Goal: Task Accomplishment & Management: Manage account settings

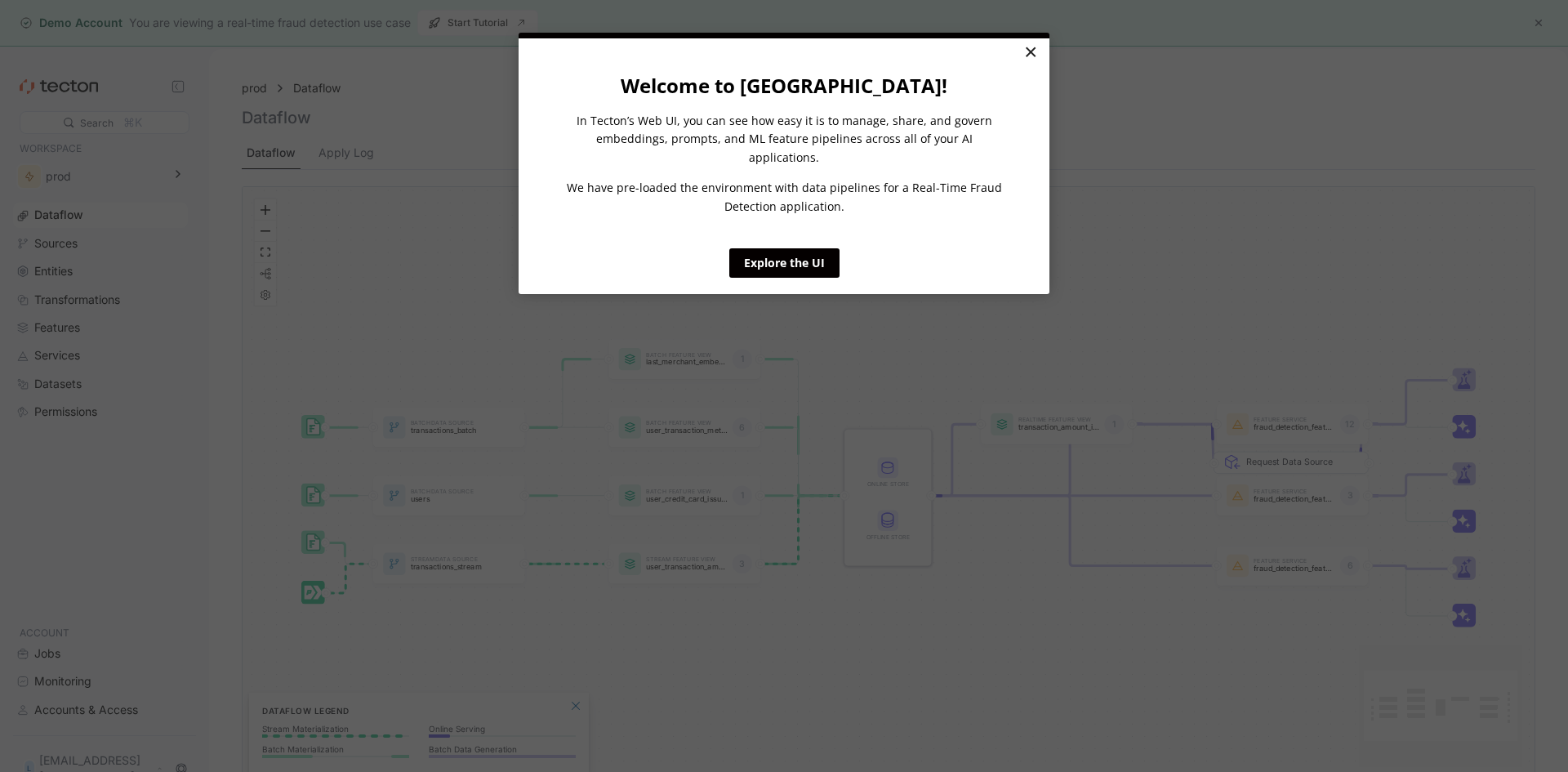
click at [1036, 48] on link "×" at bounding box center [1030, 53] width 29 height 29
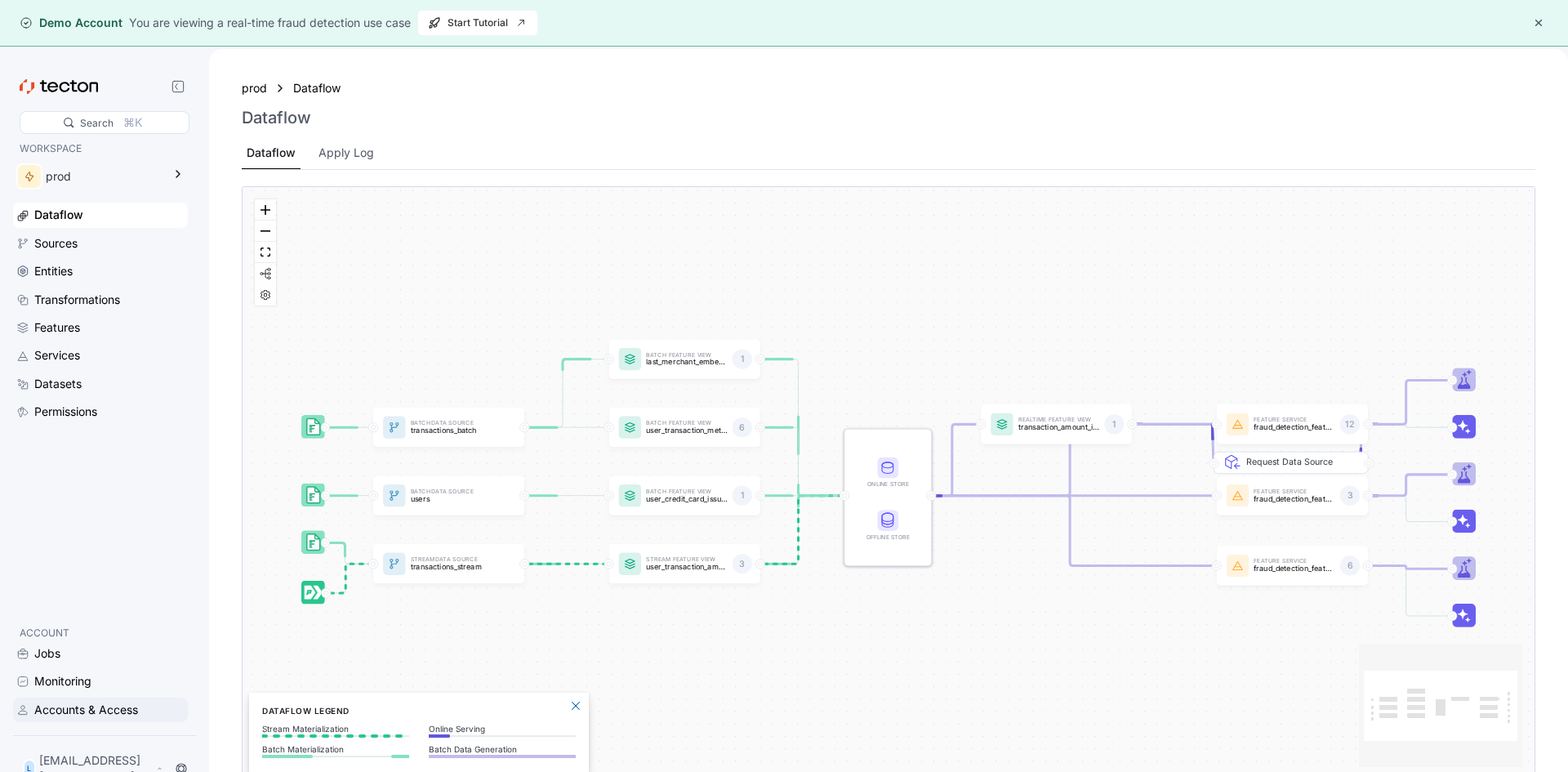
click at [67, 718] on div "Accounts & Access" at bounding box center [86, 710] width 103 height 18
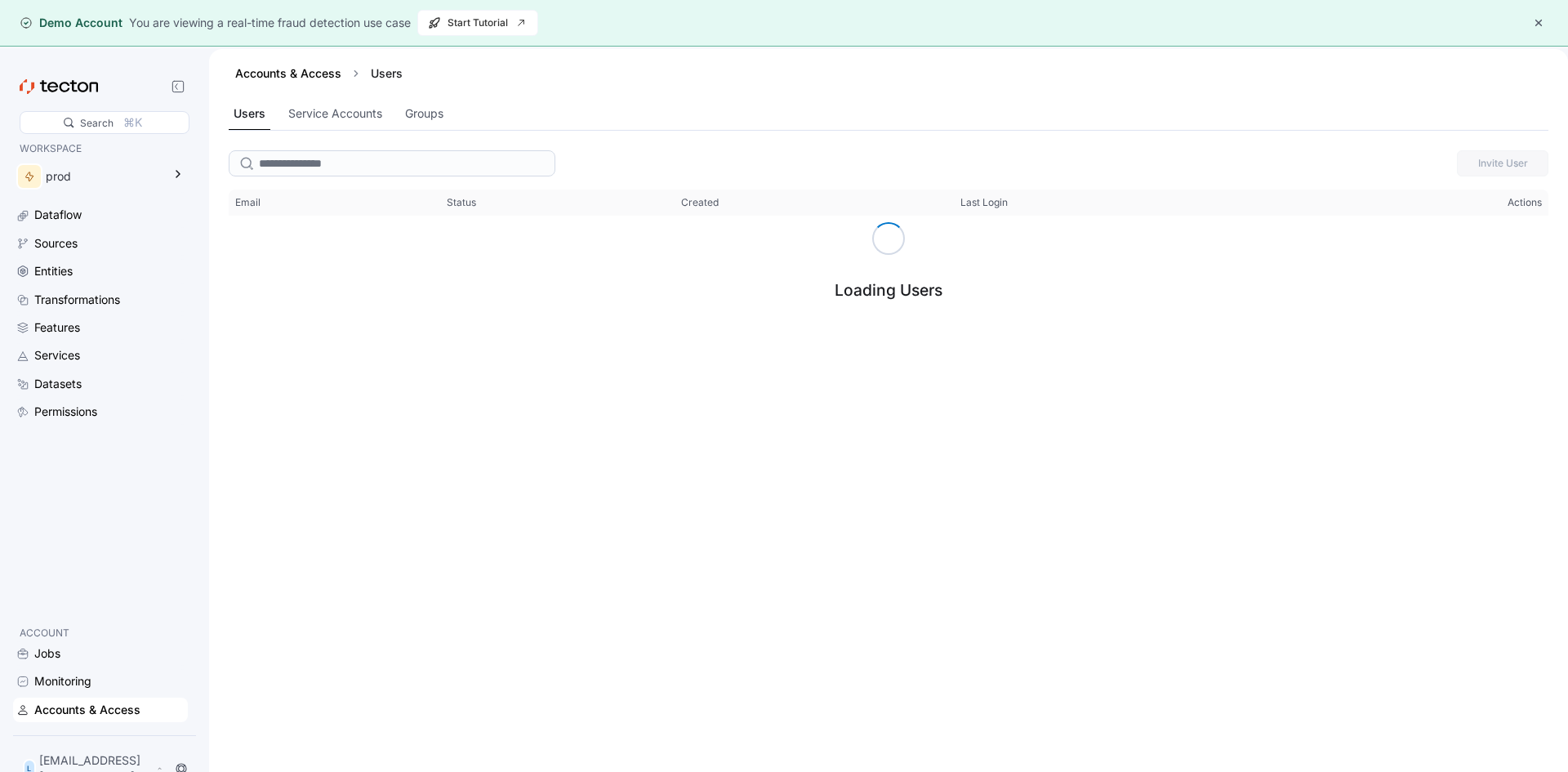
click at [1540, 21] on button "button" at bounding box center [1539, 23] width 20 height 20
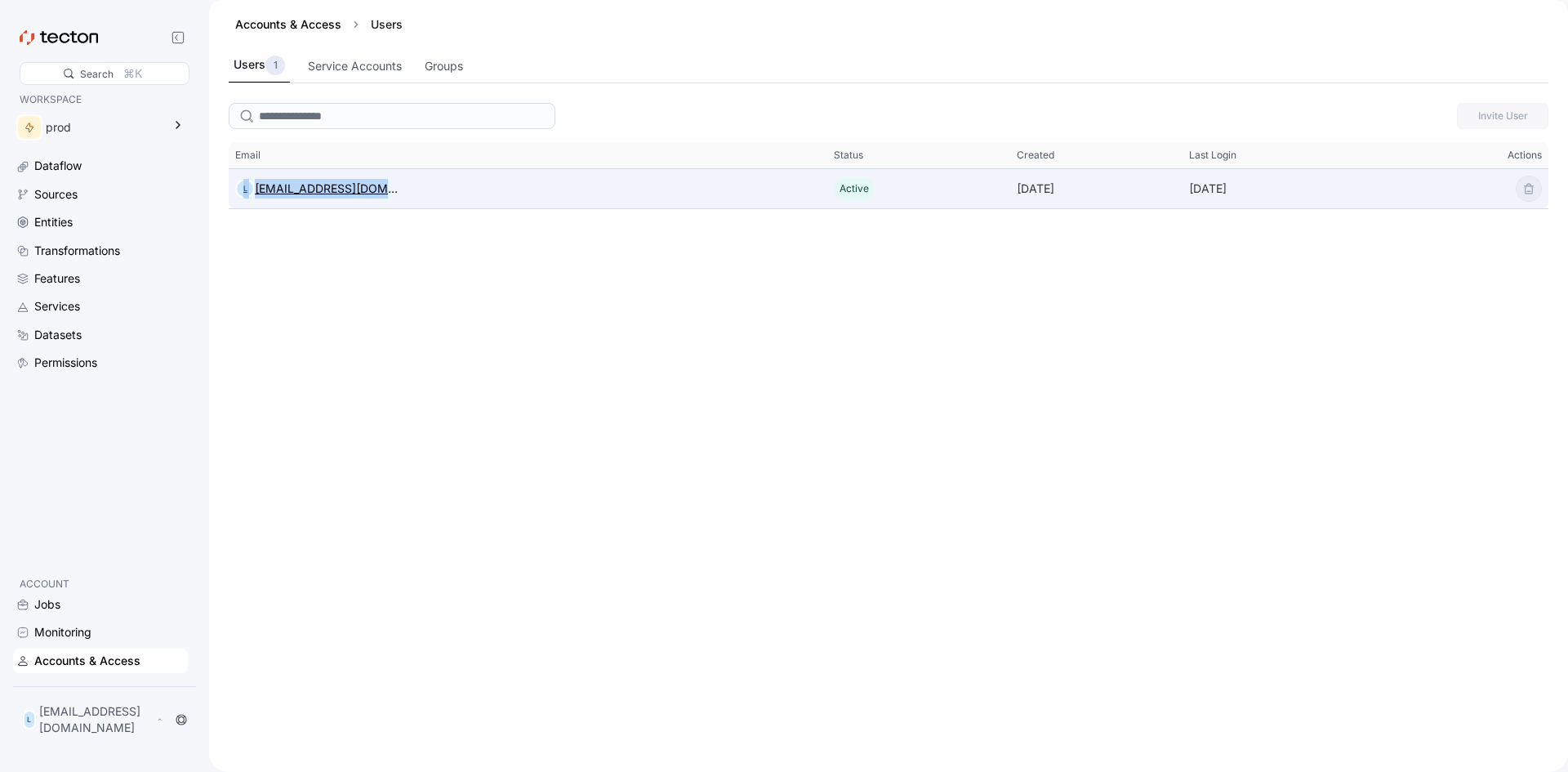
drag, startPoint x: 403, startPoint y: 198, endPoint x: 240, endPoint y: 193, distance: 163.1
click at [240, 193] on div "L [EMAIL_ADDRESS][DOMAIN_NAME]" at bounding box center [528, 188] width 599 height 33
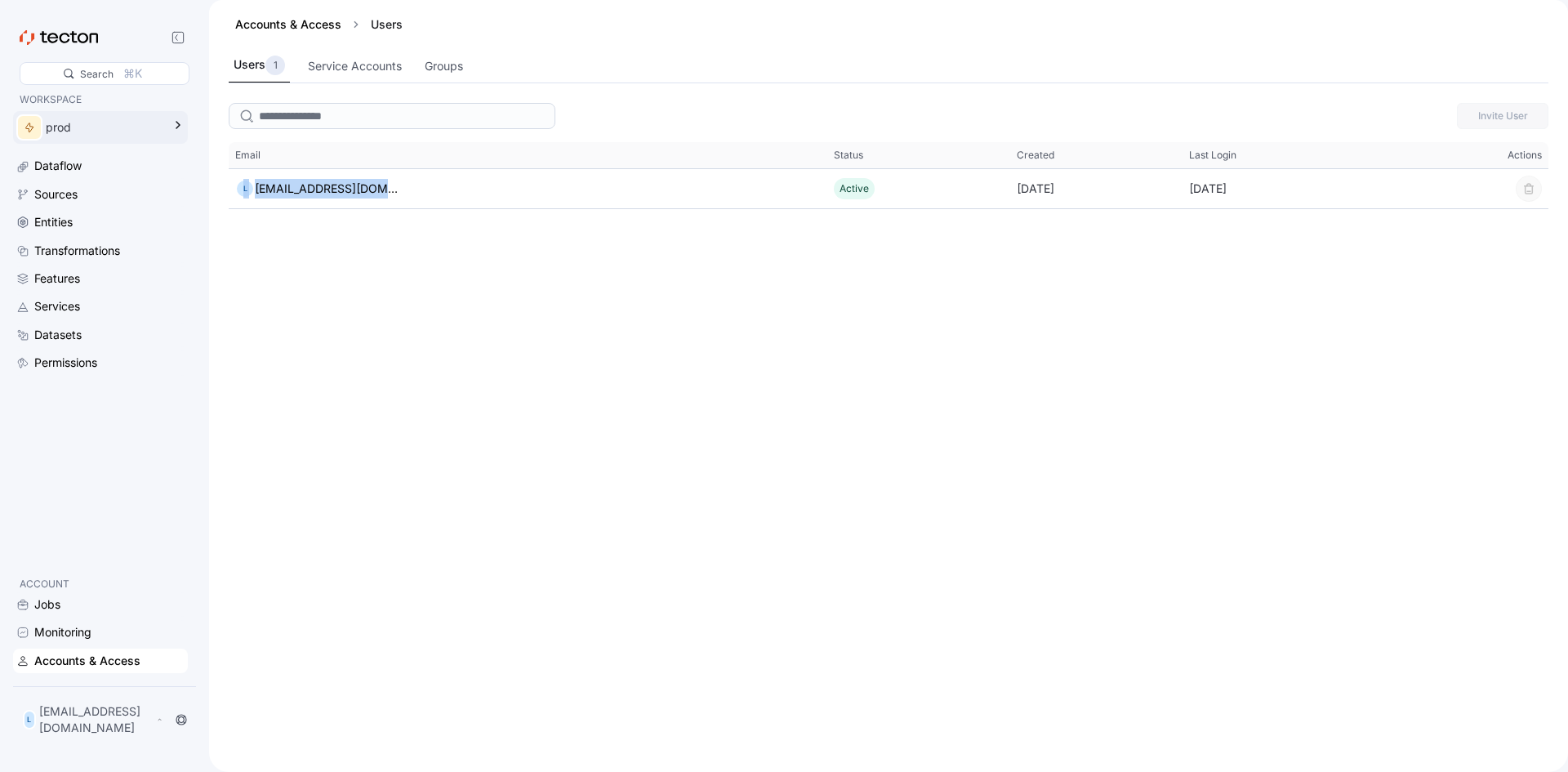
click at [63, 137] on div "prod" at bounding box center [89, 127] width 151 height 33
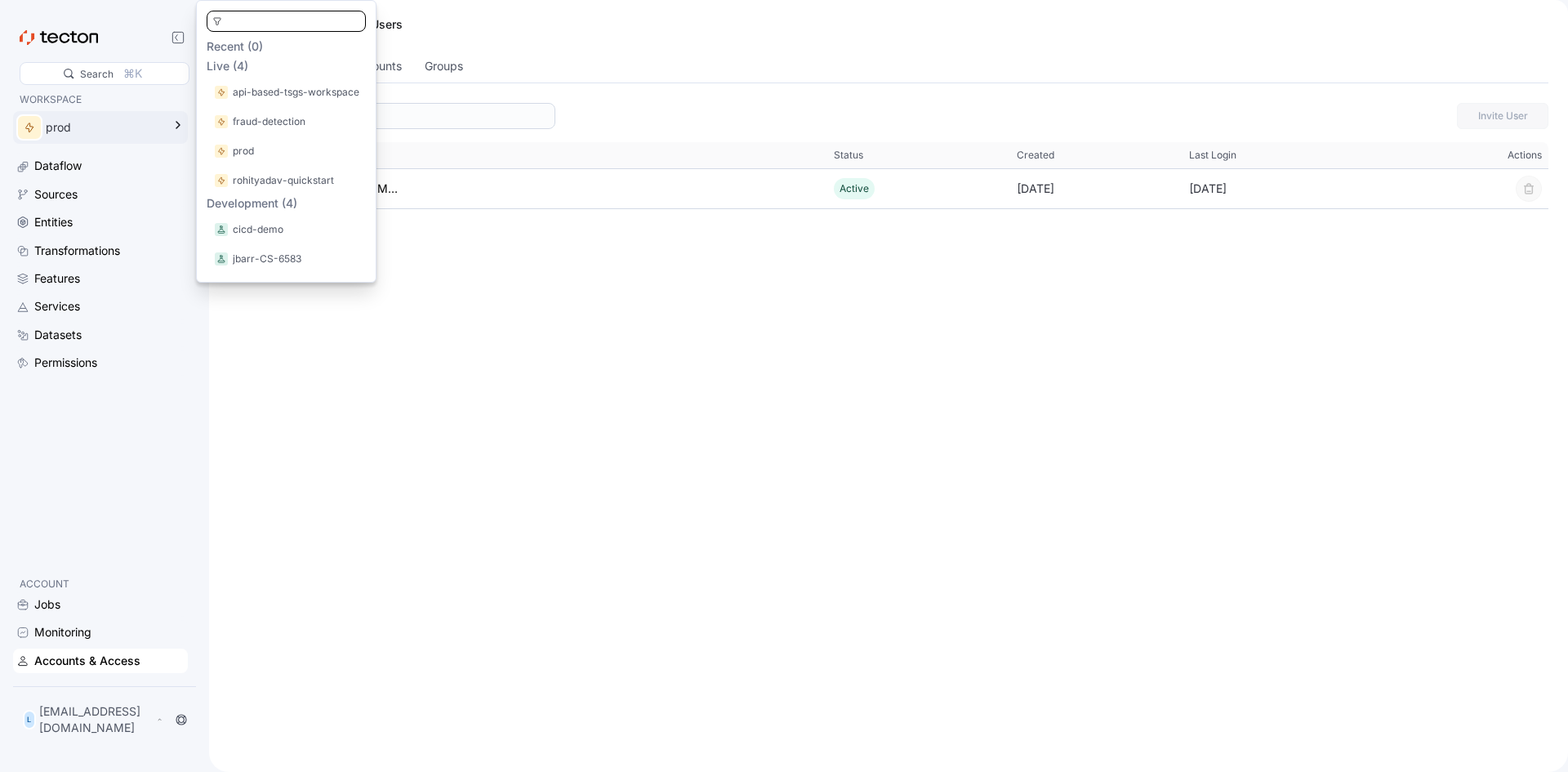
click at [132, 740] on div "L [EMAIL_ADDRESS][DOMAIN_NAME]" at bounding box center [104, 719] width 176 height 45
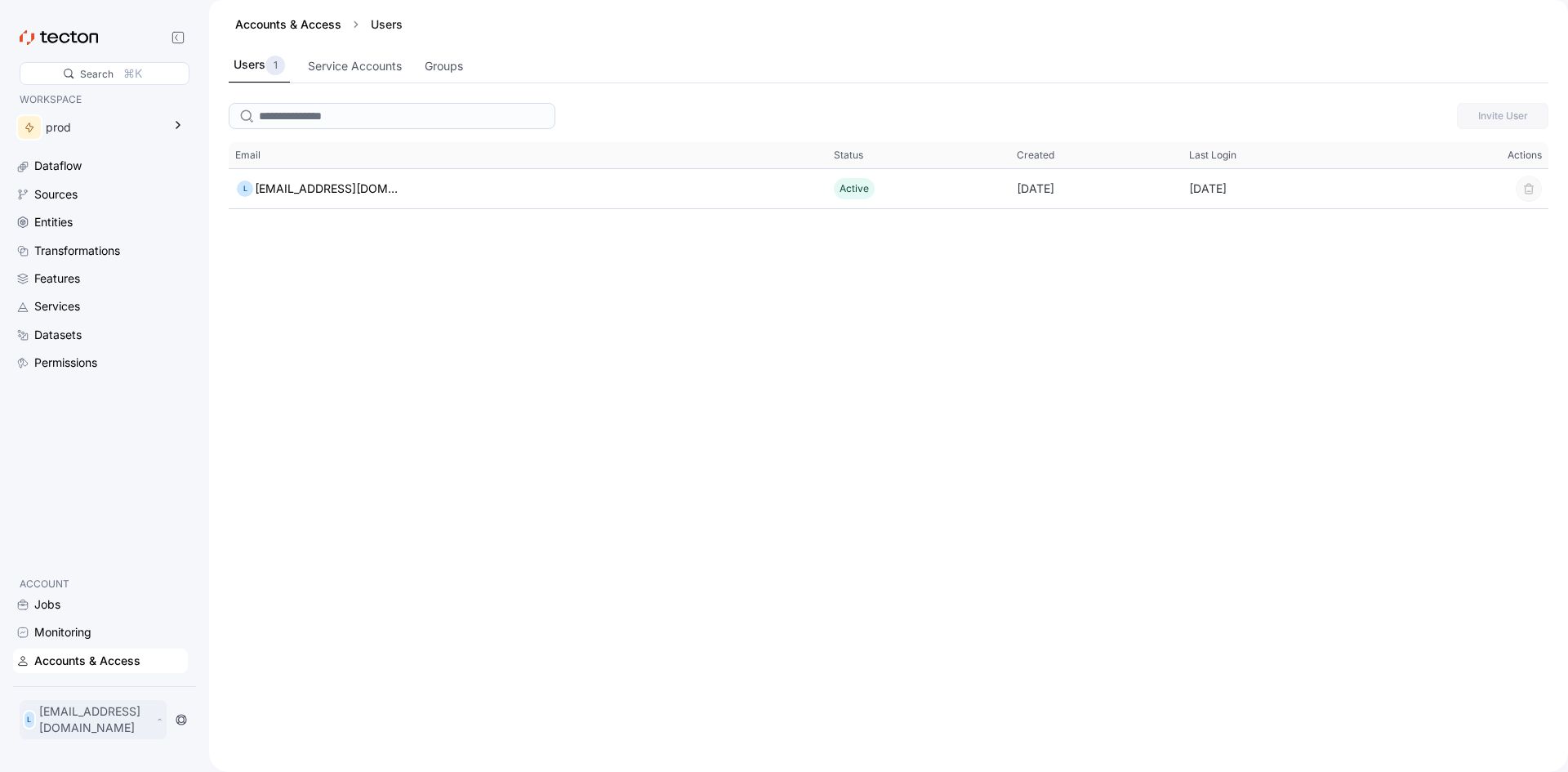
click at [127, 723] on p "[EMAIL_ADDRESS][DOMAIN_NAME]" at bounding box center [95, 719] width 113 height 33
click at [111, 661] on div "My Account" at bounding box center [82, 660] width 65 height 16
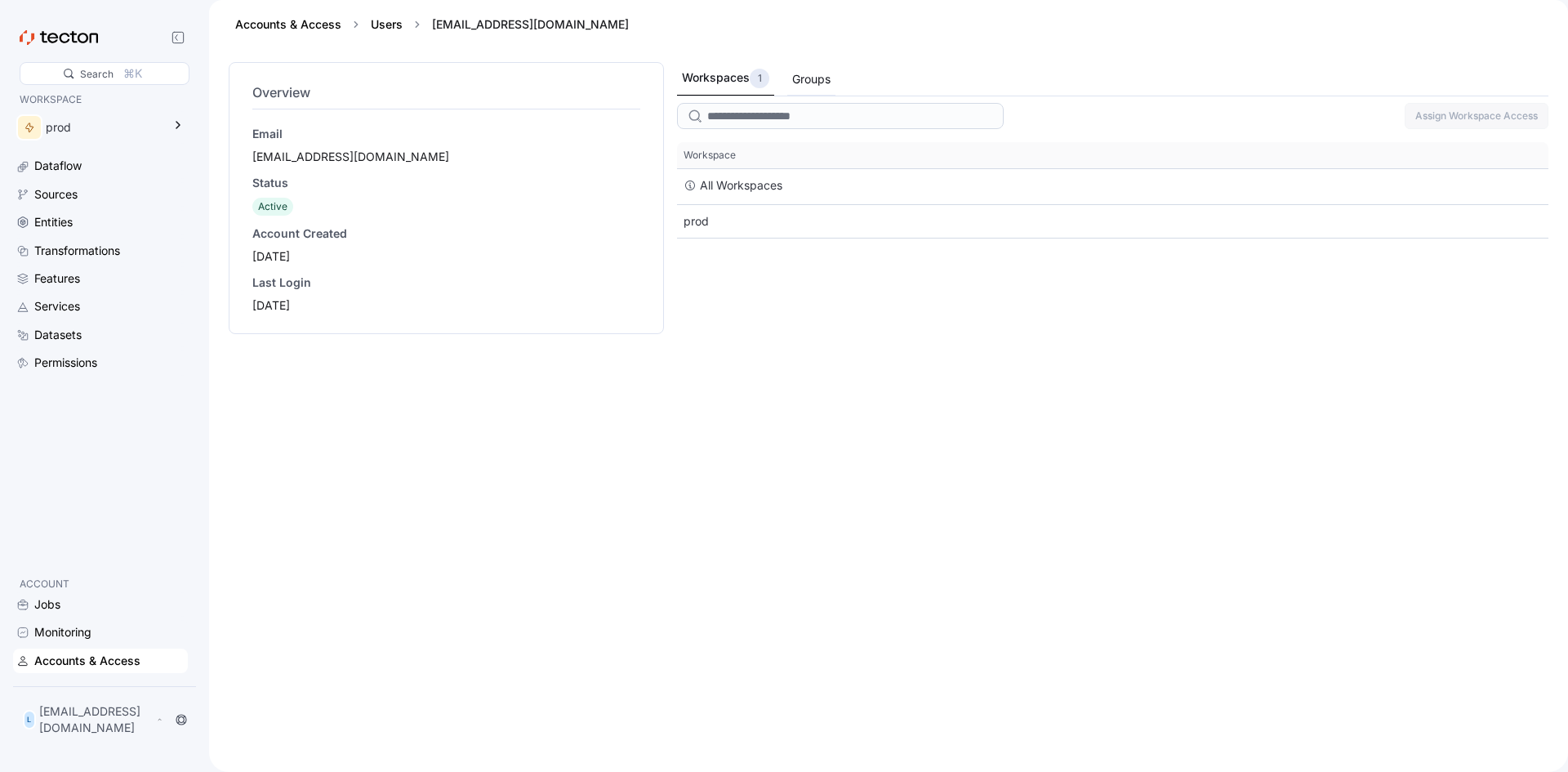
click at [829, 83] on div "Groups" at bounding box center [811, 79] width 38 height 18
click at [152, 729] on p "[EMAIL_ADDRESS][DOMAIN_NAME]" at bounding box center [95, 719] width 113 height 33
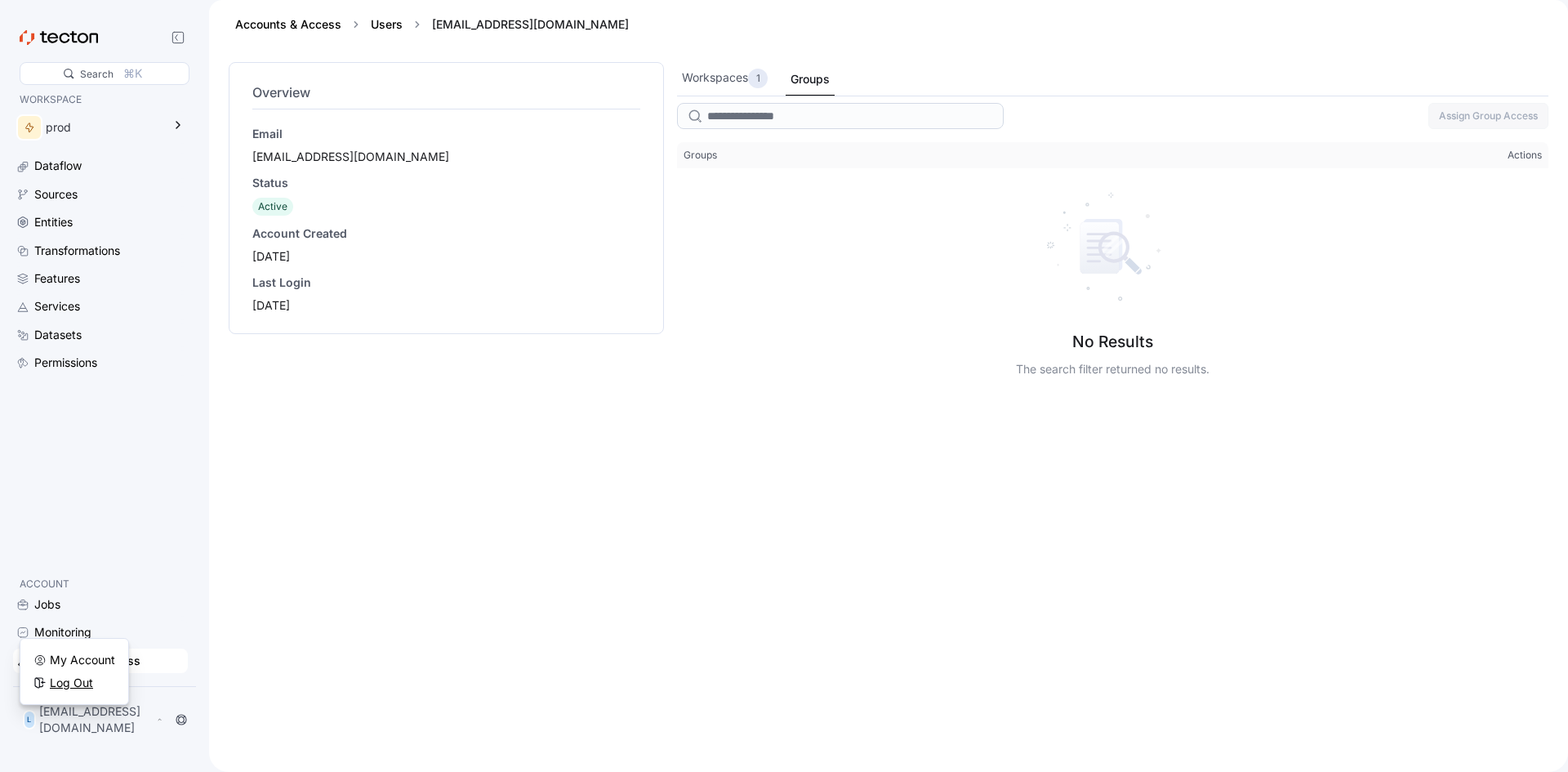
click at [93, 676] on div "Log Out" at bounding box center [75, 683] width 82 height 16
